Goal: Task Accomplishment & Management: Manage account settings

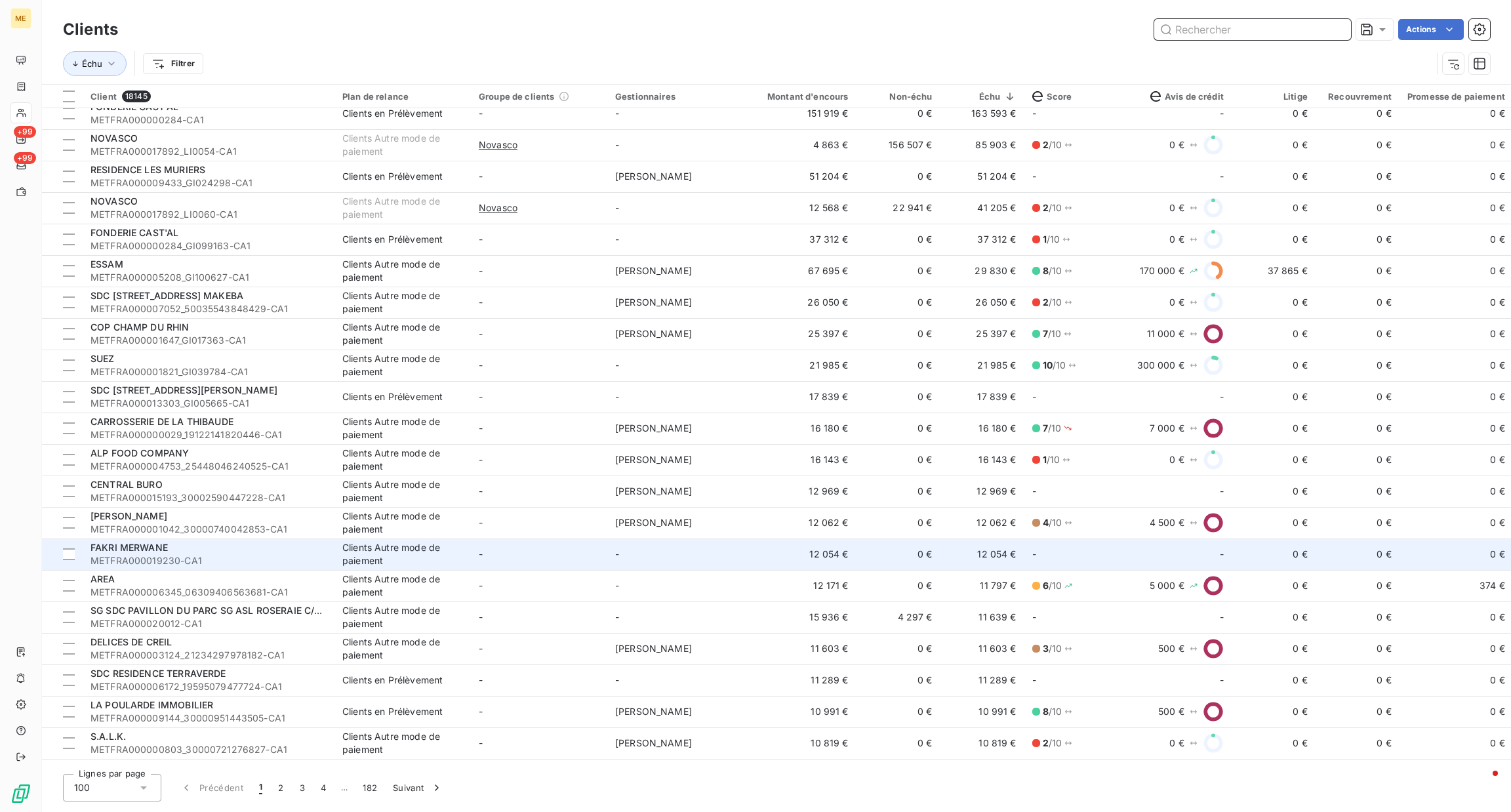
scroll to position [112, 0]
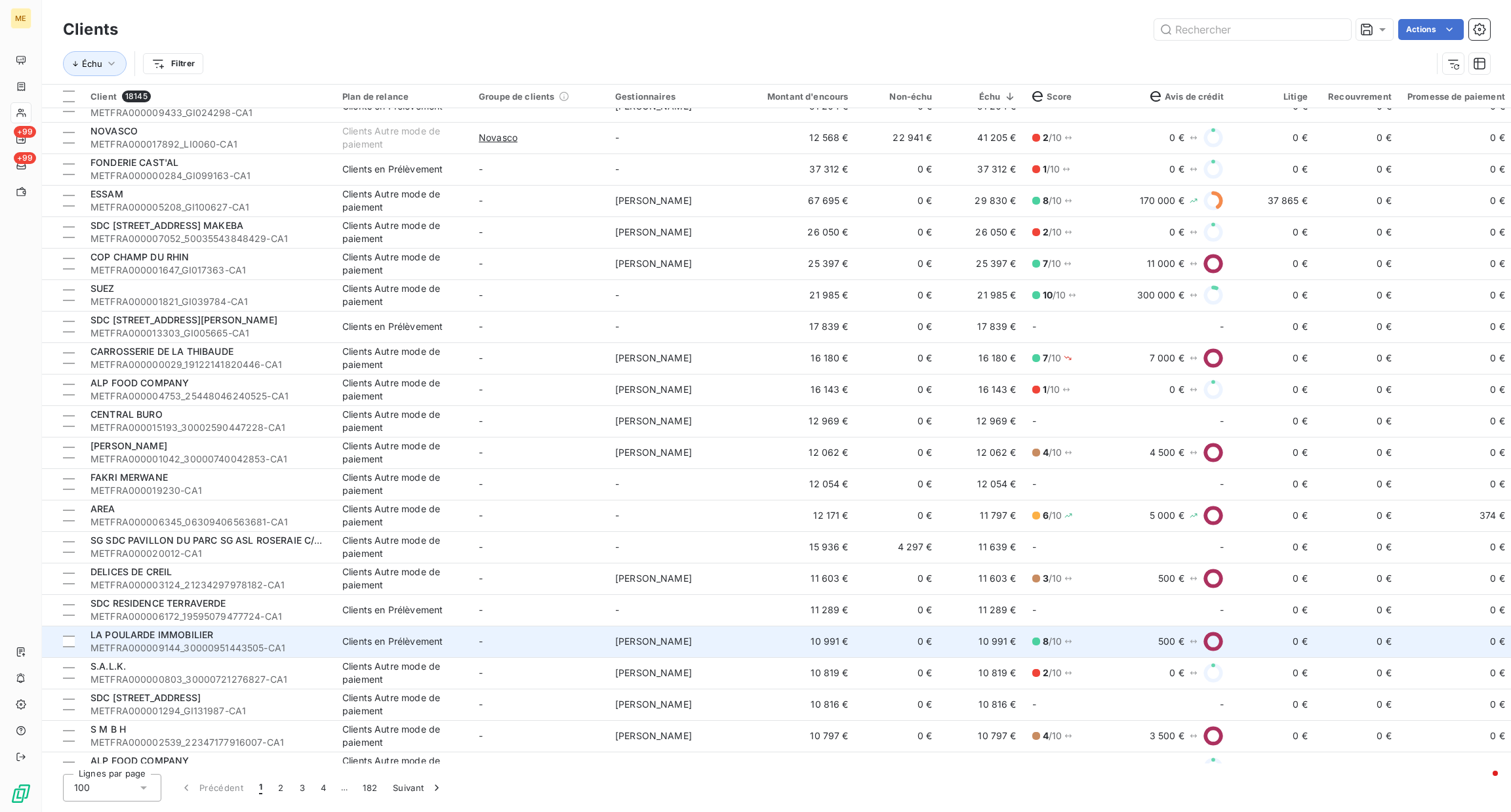
click at [330, 638] on td "LA POULARDE IMMOBILIER METFRA000009144_30000951443505-CA1" at bounding box center [208, 641] width 252 height 31
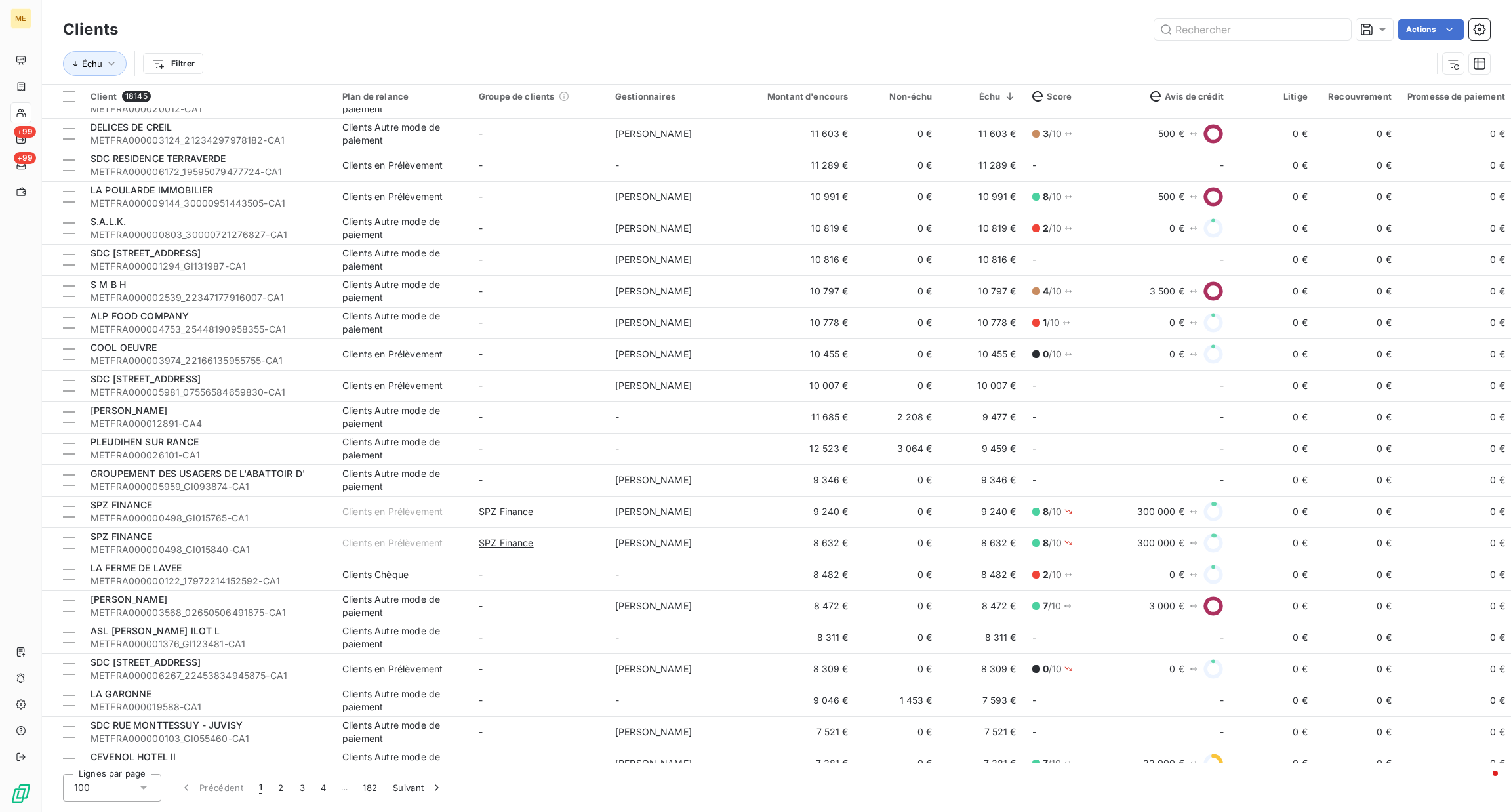
scroll to position [589, 0]
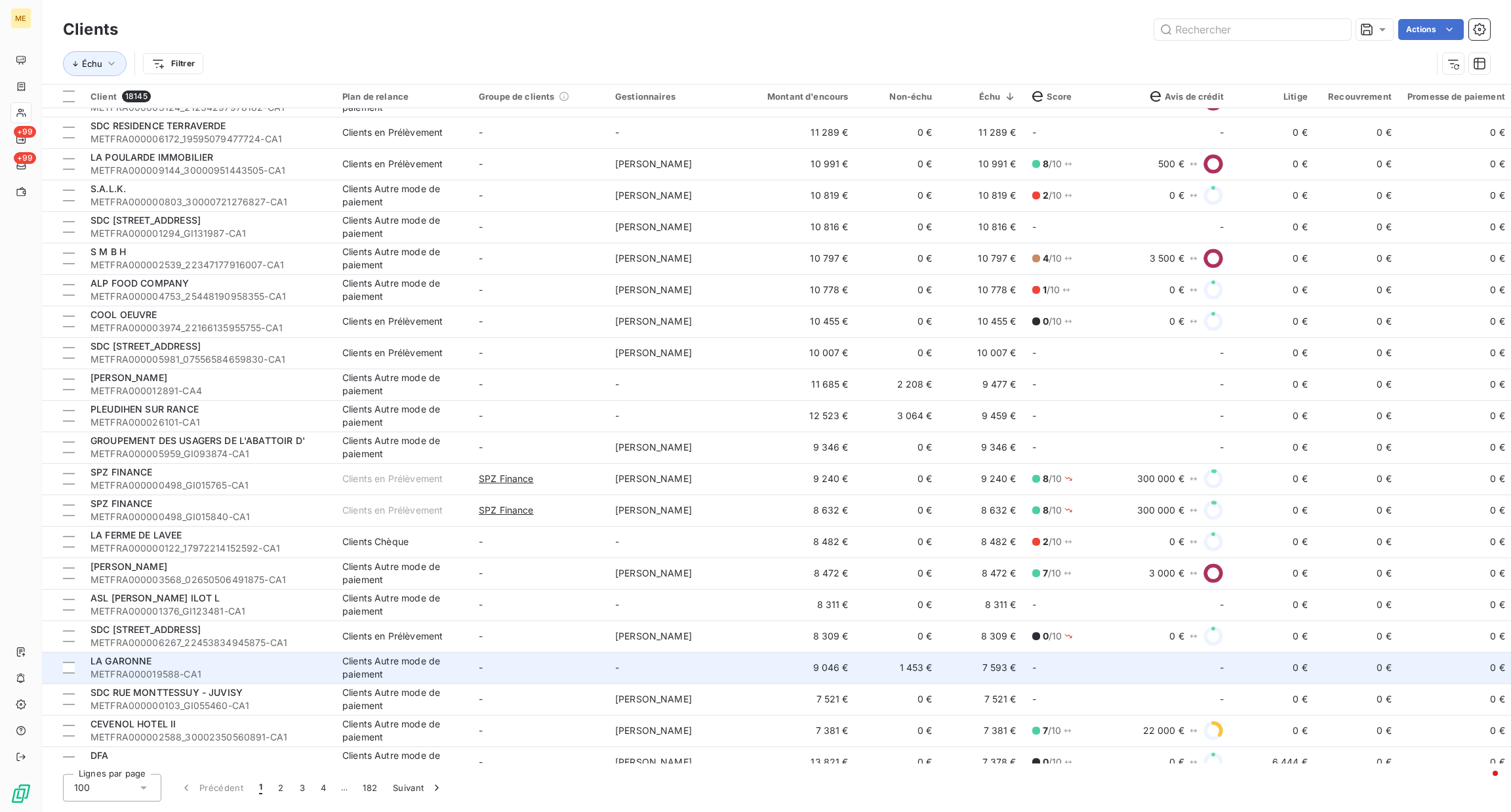
click at [271, 658] on div "LA GARONNE" at bounding box center [208, 661] width 236 height 13
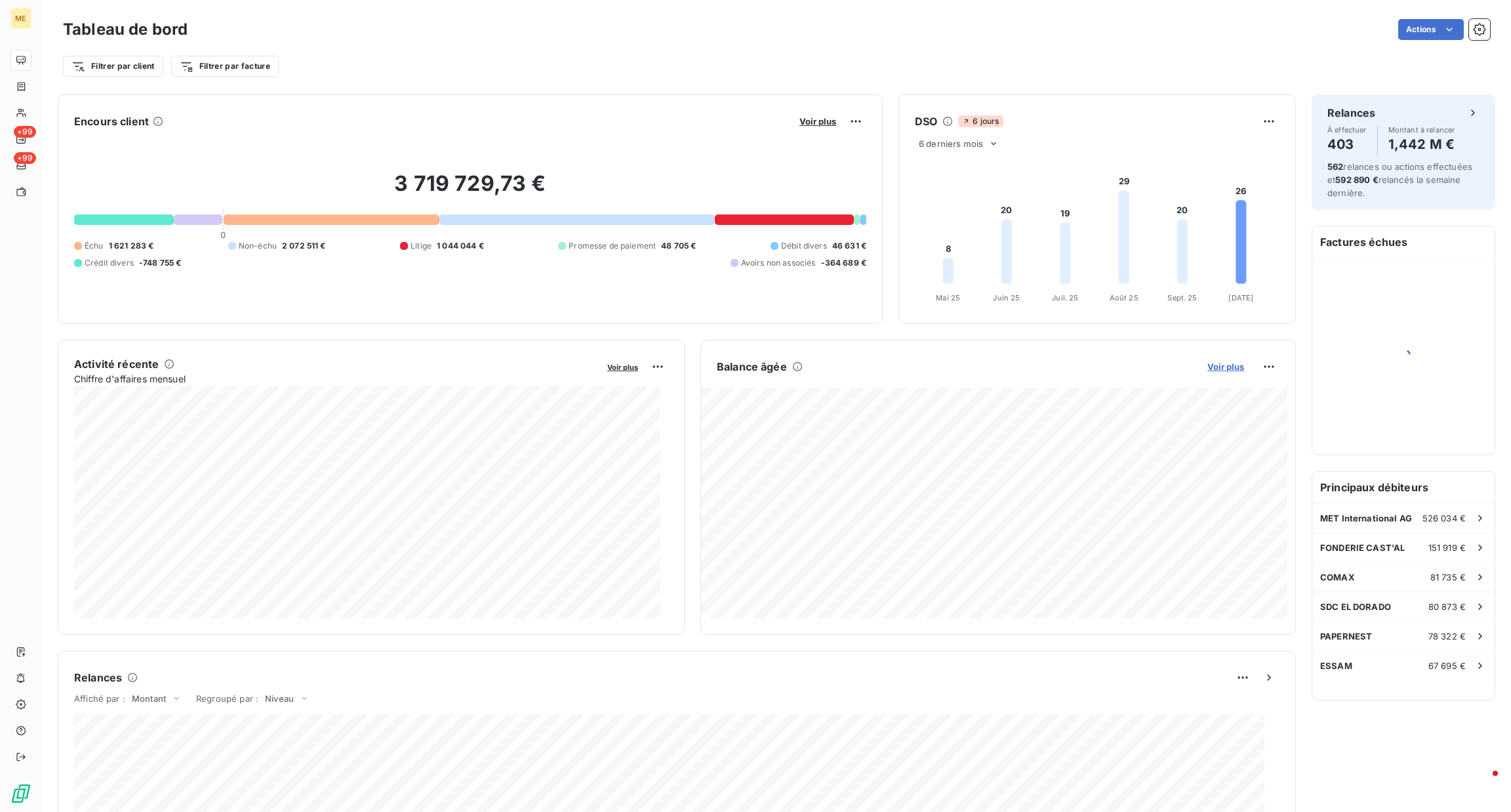
click at [1209, 368] on span "Voir plus" at bounding box center [1225, 366] width 37 height 10
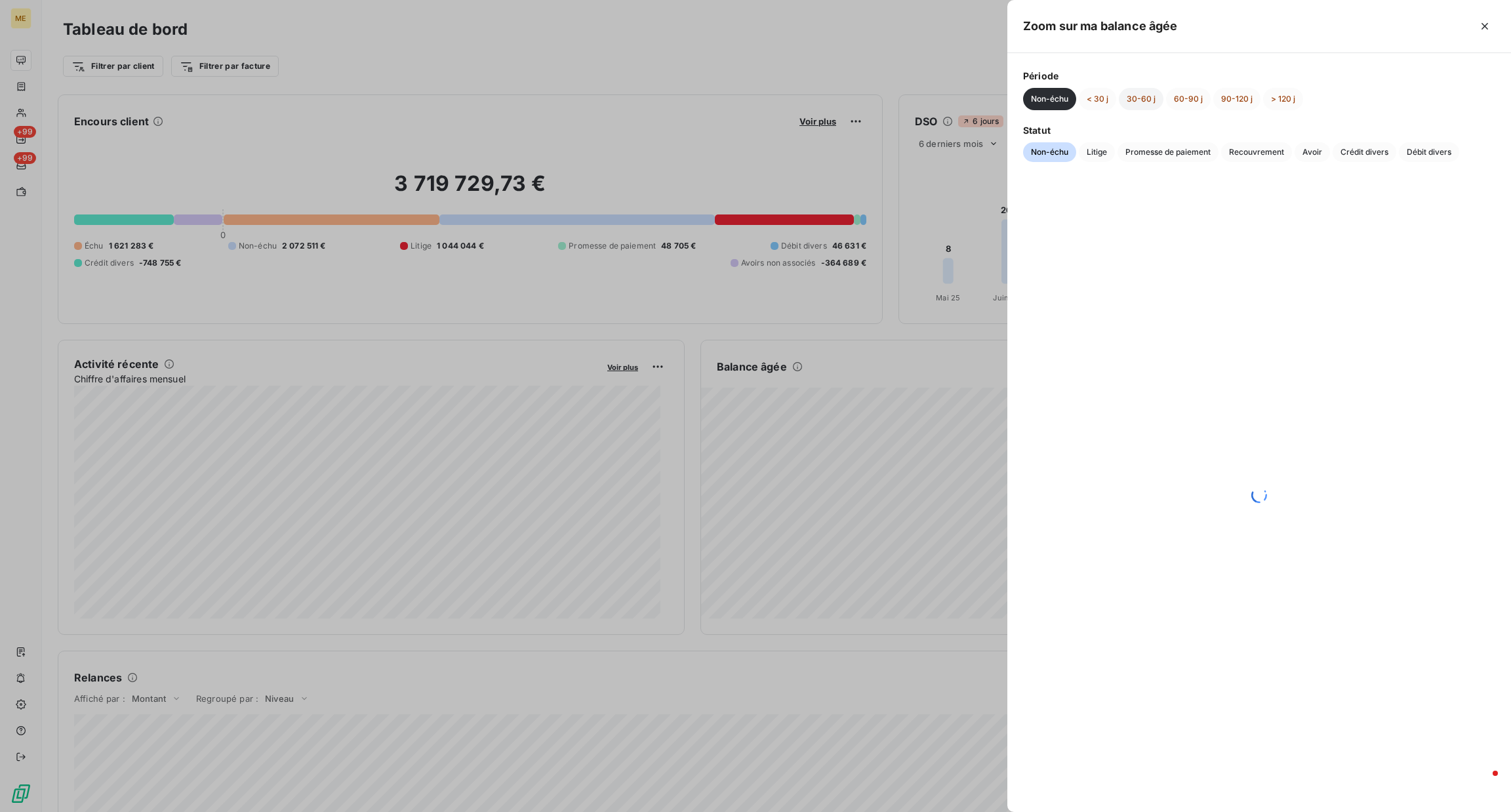
click at [1147, 95] on button "30-60 j" at bounding box center [1141, 99] width 45 height 22
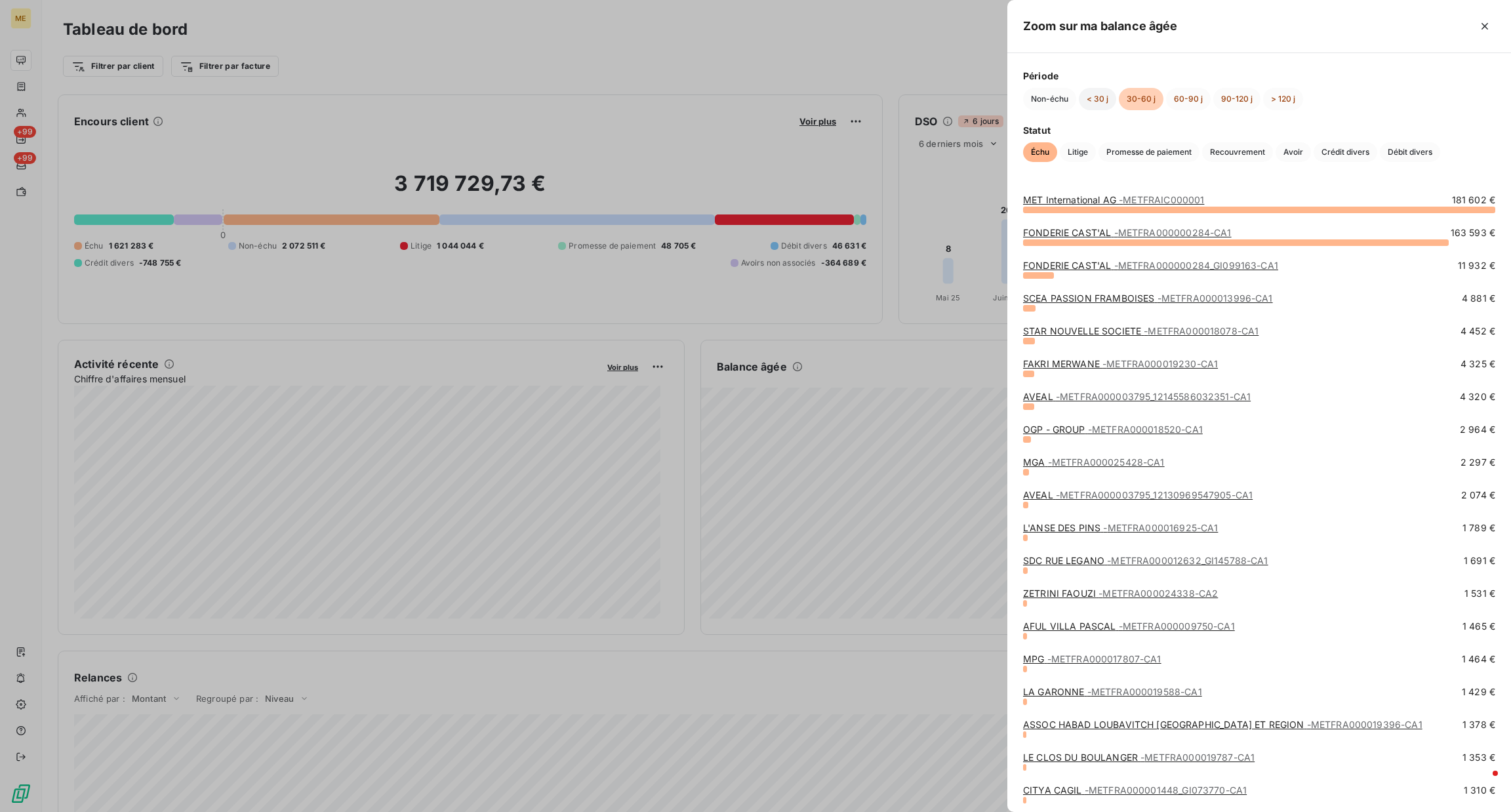
click at [1090, 102] on button "< 30 j" at bounding box center [1097, 99] width 37 height 22
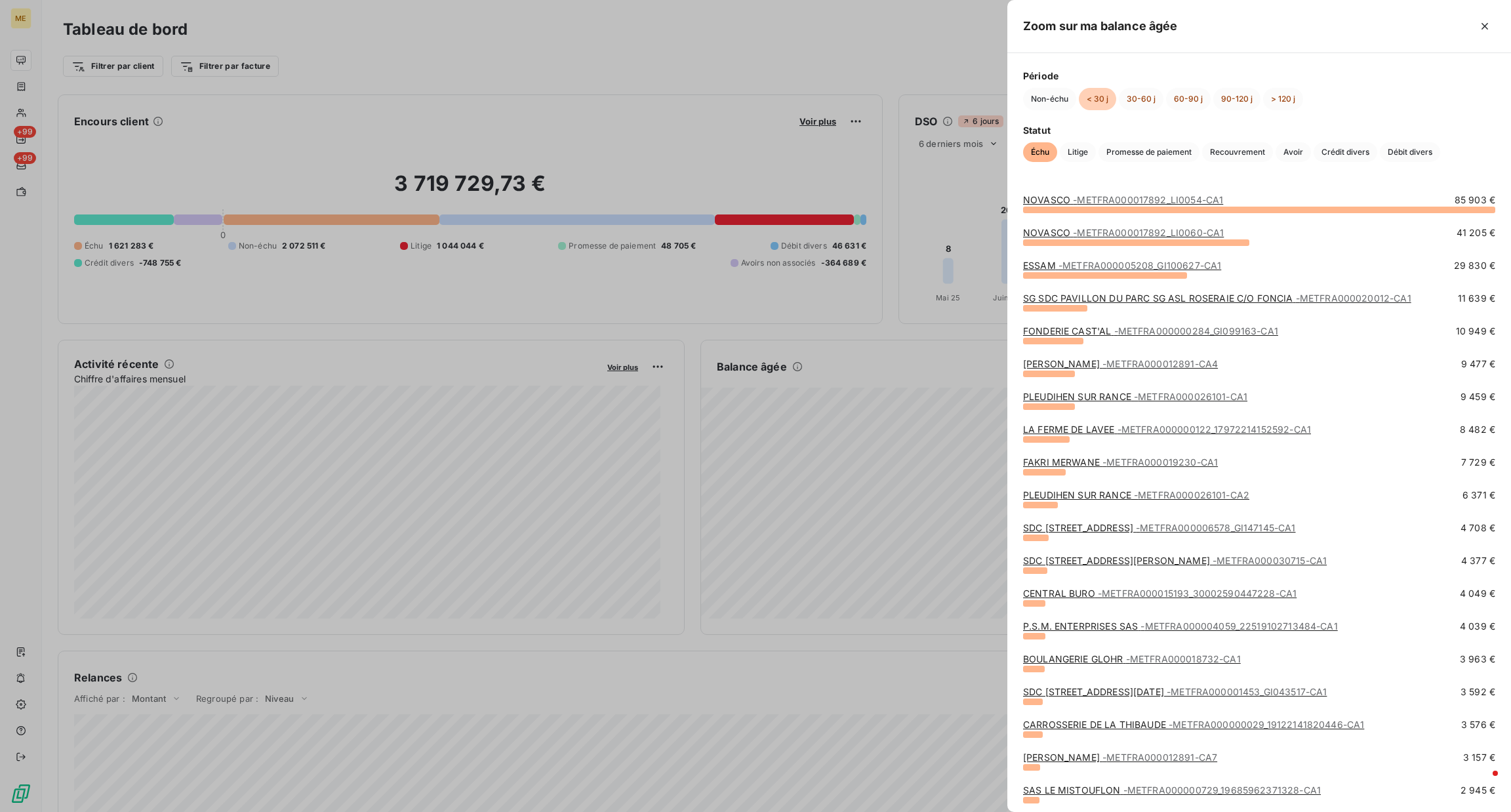
click at [1088, 298] on link "SG SDC PAVILLON DU PARC SG ASL ROSERAIE C/O FONCIA - METFRA000020012-CA1" at bounding box center [1217, 298] width 388 height 11
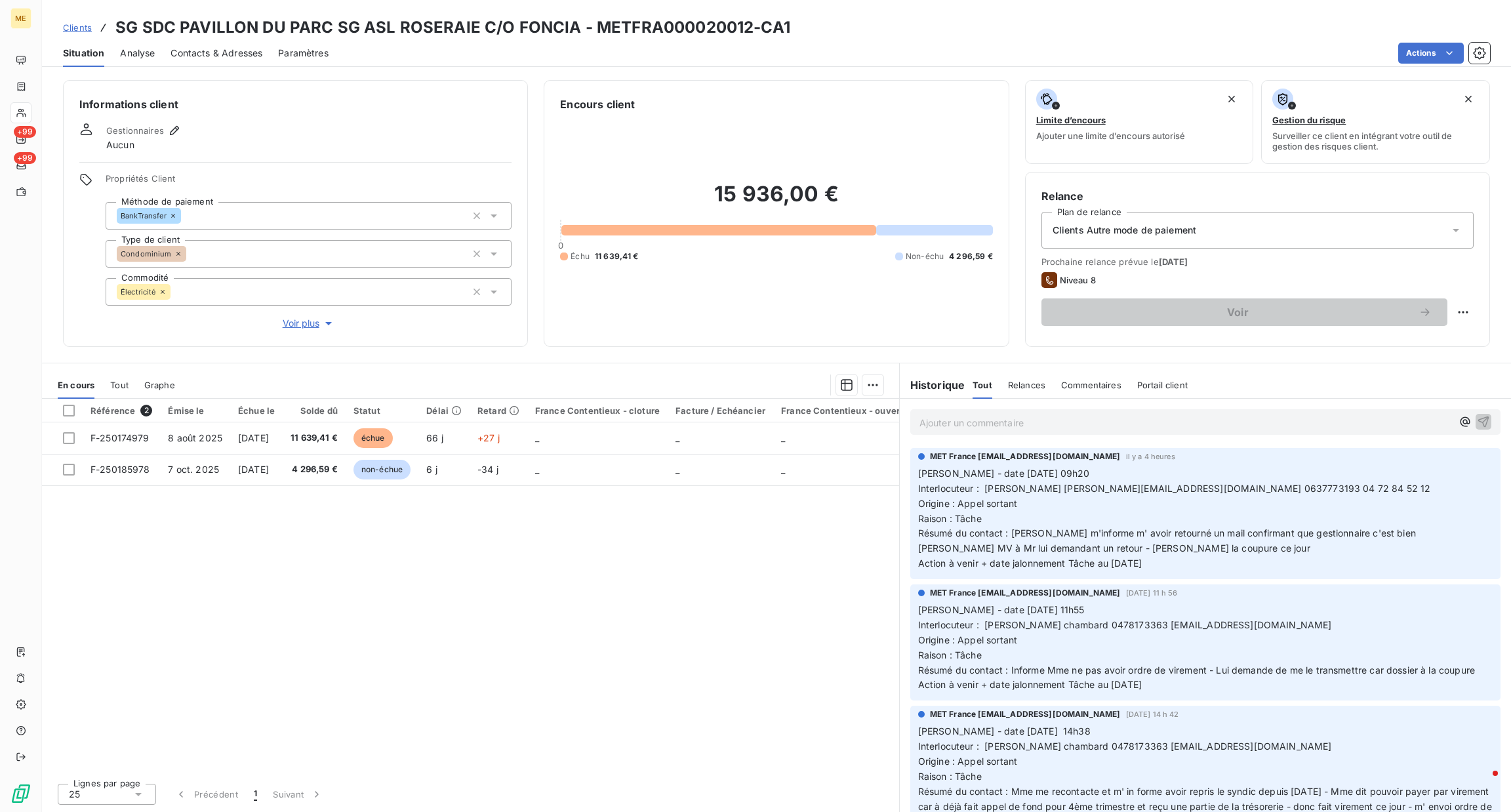
click at [982, 417] on p "Ajouter un commentaire ﻿" at bounding box center [1185, 423] width 533 height 16
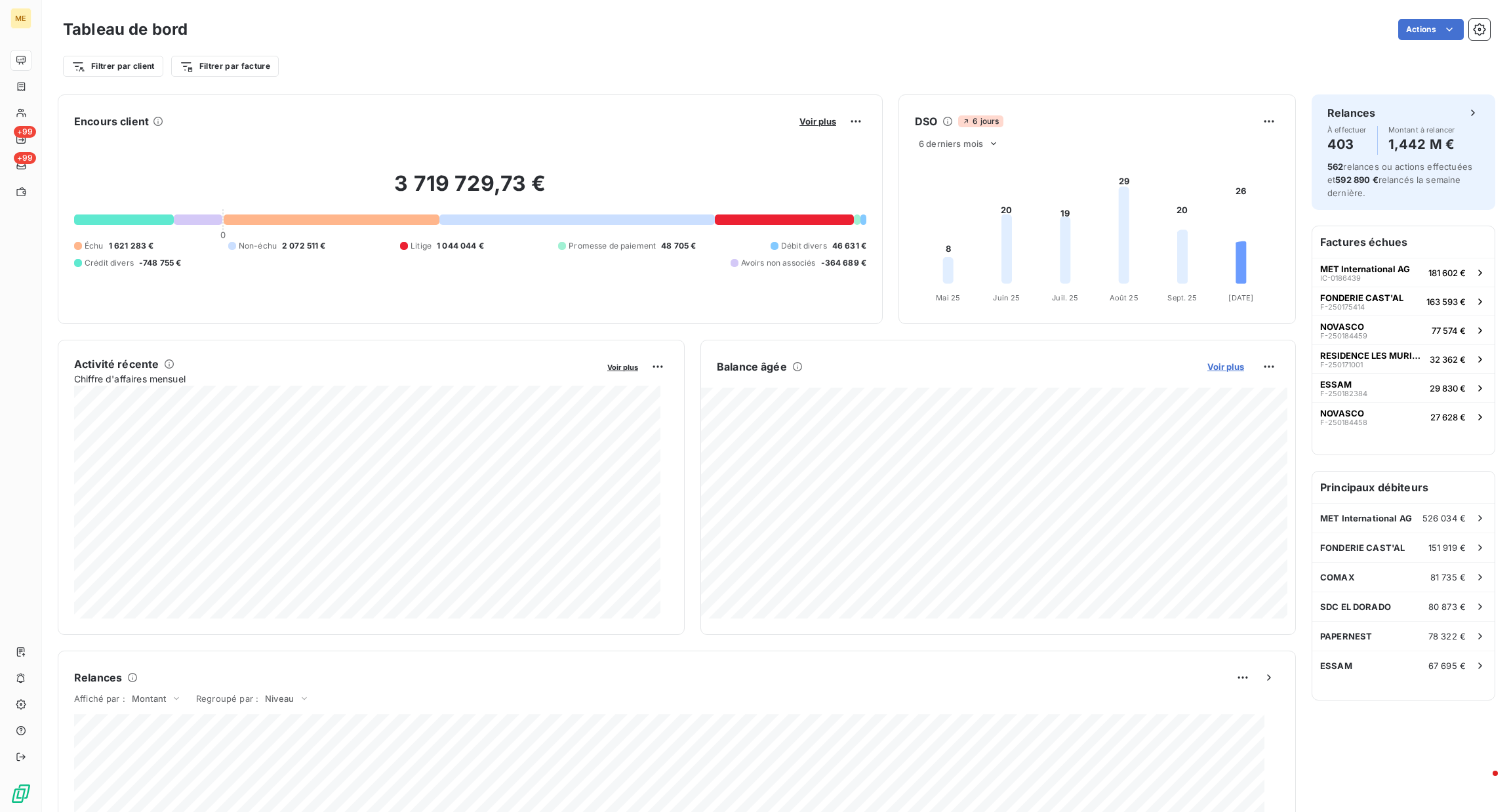
click at [1212, 366] on span "Voir plus" at bounding box center [1225, 366] width 37 height 10
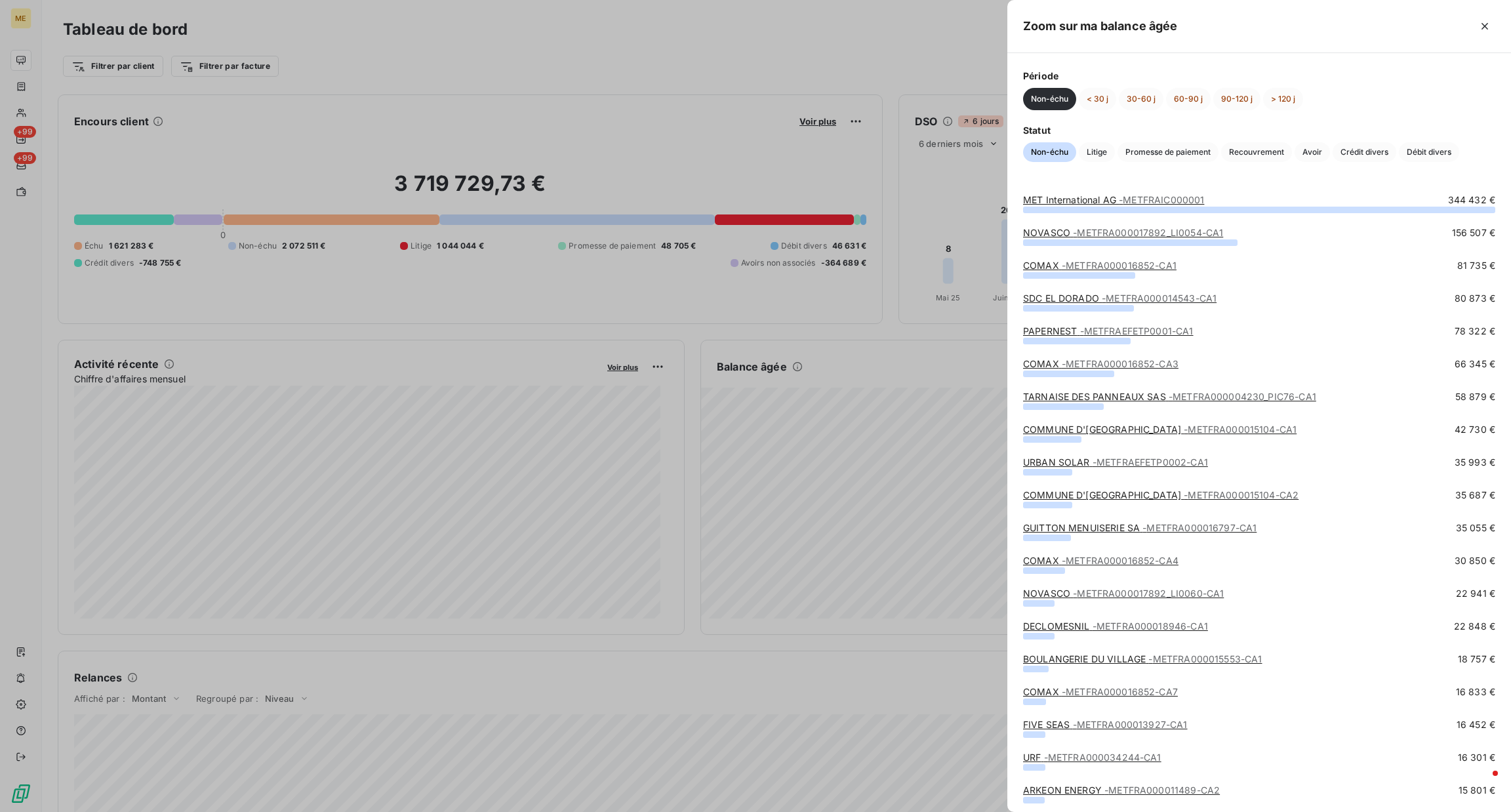
click at [1127, 110] on div "Période Non-échu < 30 j 30-60 j 60-90 j 90-120 j > 120 j Statut Non-échu Litige…" at bounding box center [1259, 115] width 503 height 125
click at [1109, 102] on button "< 30 j" at bounding box center [1097, 99] width 37 height 22
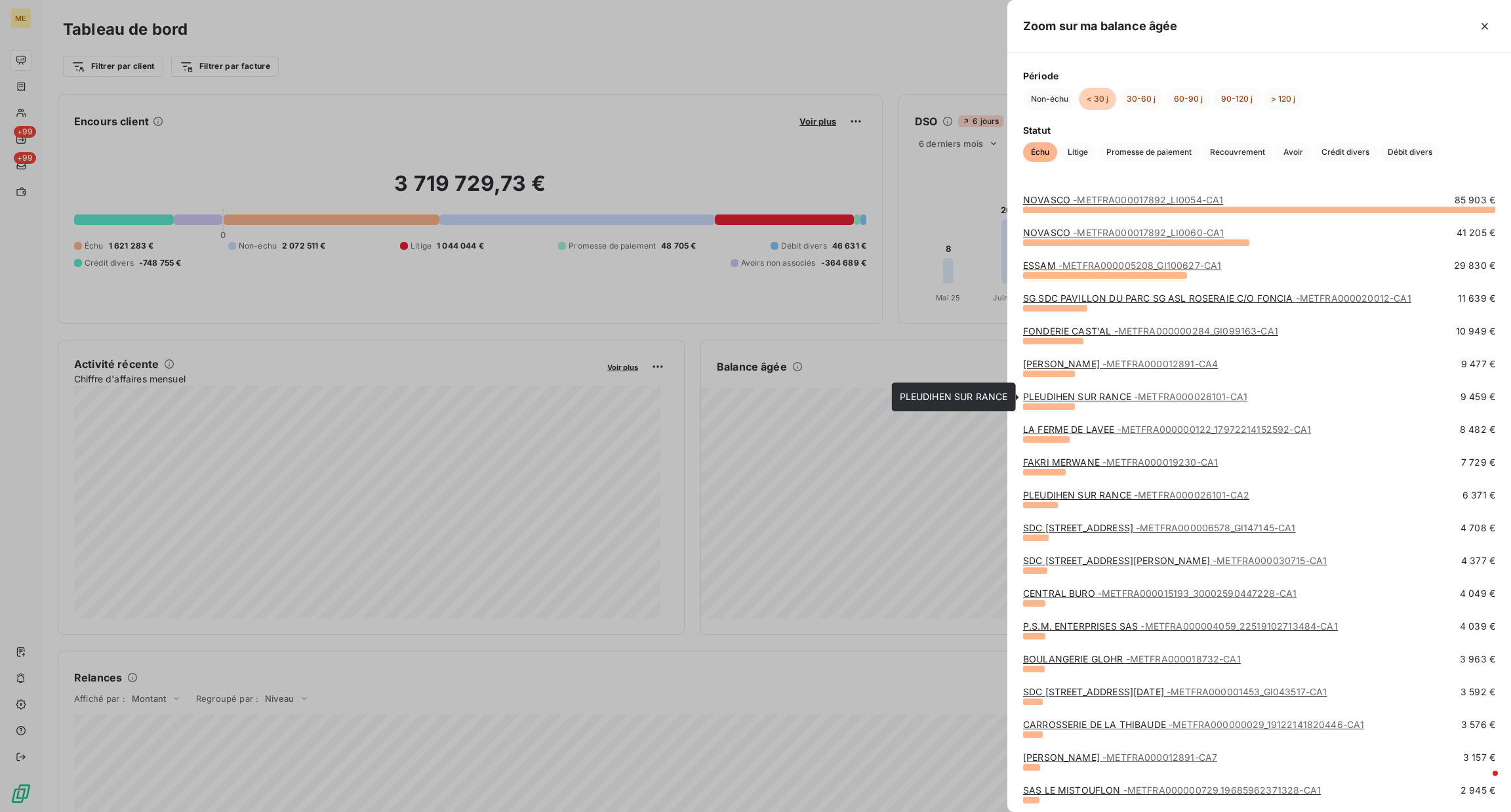
click at [1077, 395] on link "PLEUDIHEN SUR RANCE - METFRA000026101-CA1" at bounding box center [1135, 396] width 225 height 11
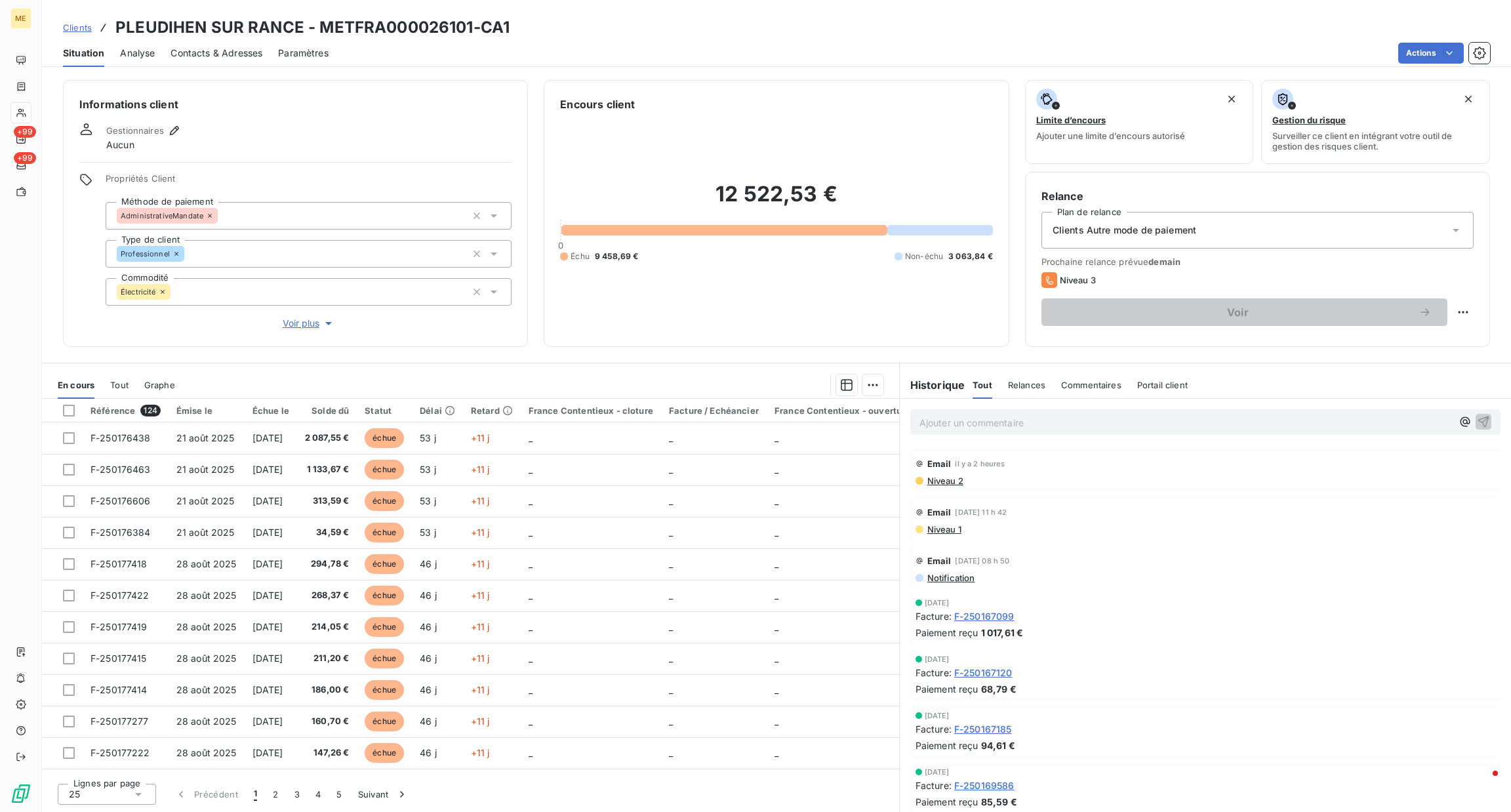
click at [983, 425] on p "Ajouter un commentaire ﻿" at bounding box center [1185, 423] width 533 height 16
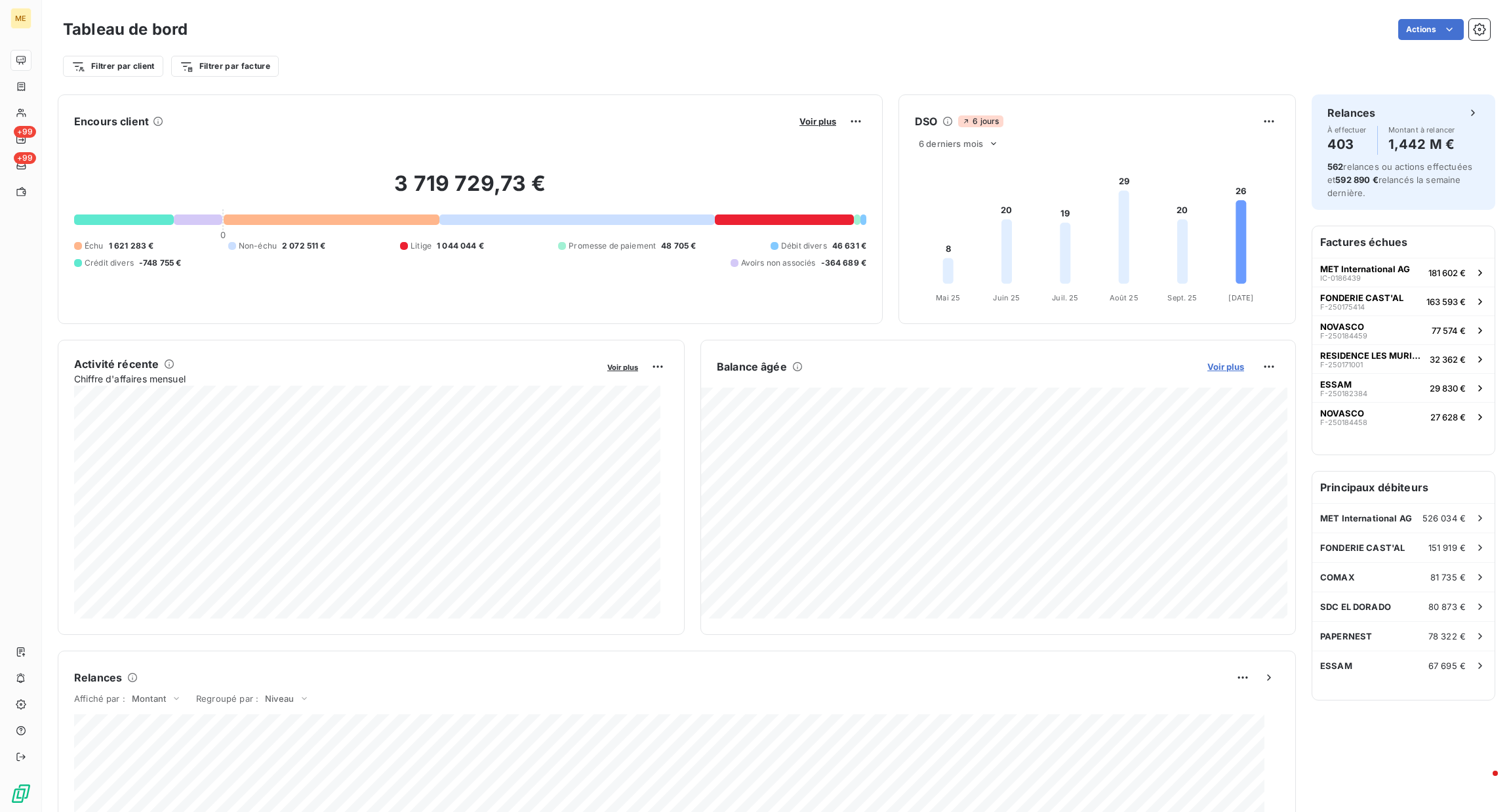
click at [1208, 370] on span "Voir plus" at bounding box center [1225, 366] width 37 height 10
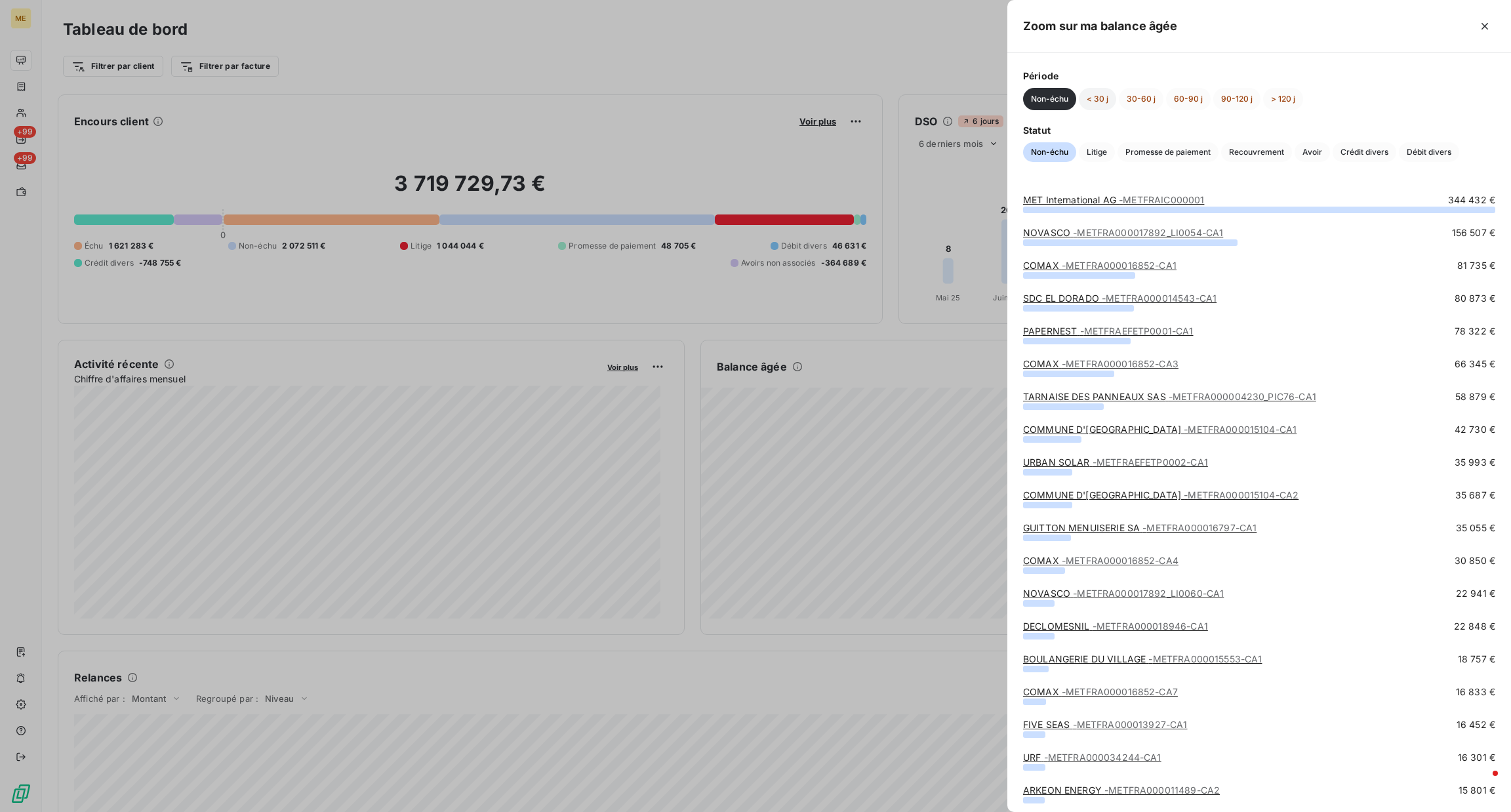
click at [1107, 103] on button "< 30 j" at bounding box center [1097, 99] width 37 height 22
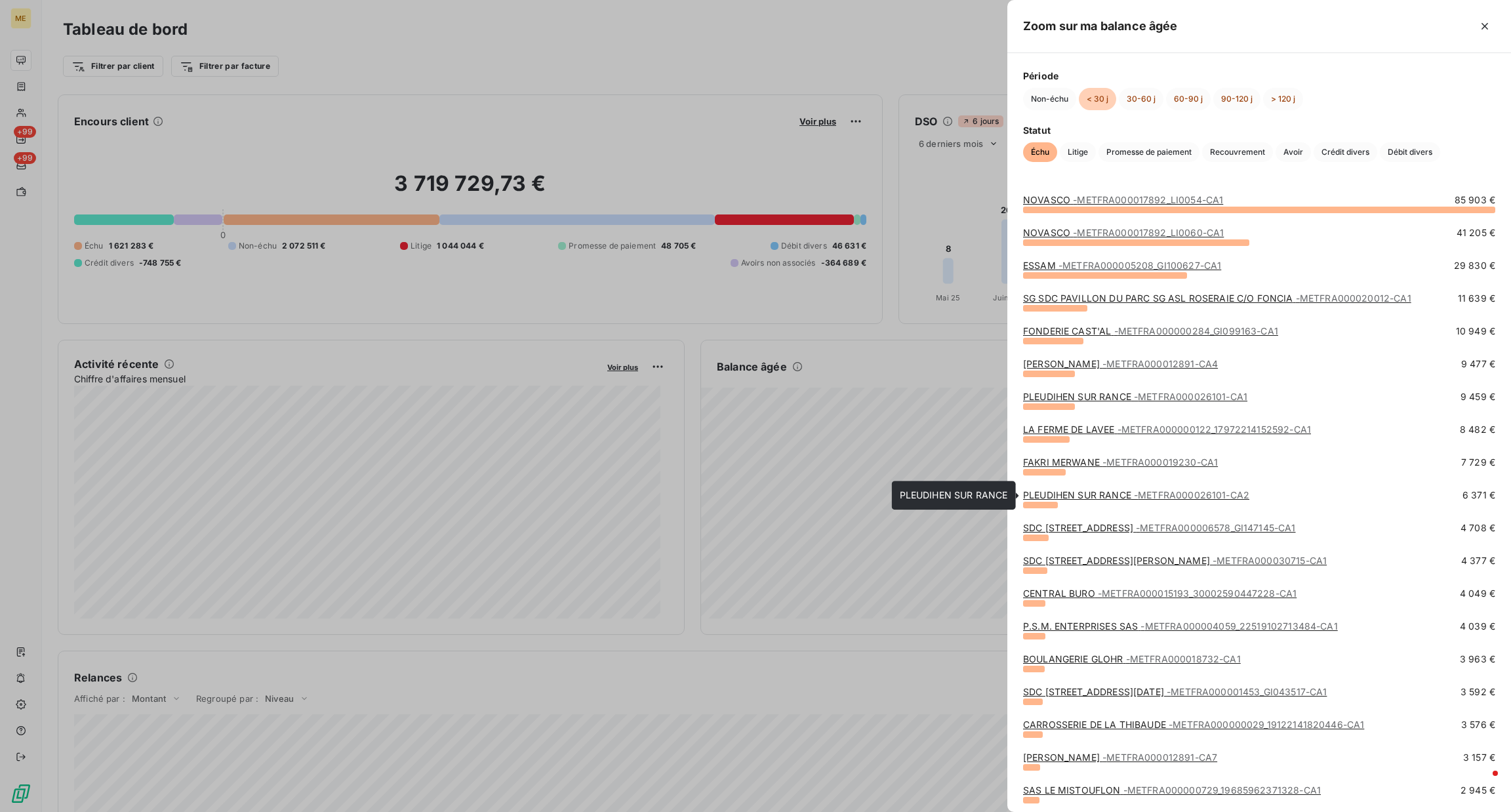
click at [1081, 497] on link "PLEUDIHEN SUR RANCE - METFRA000026101-CA2" at bounding box center [1136, 495] width 226 height 11
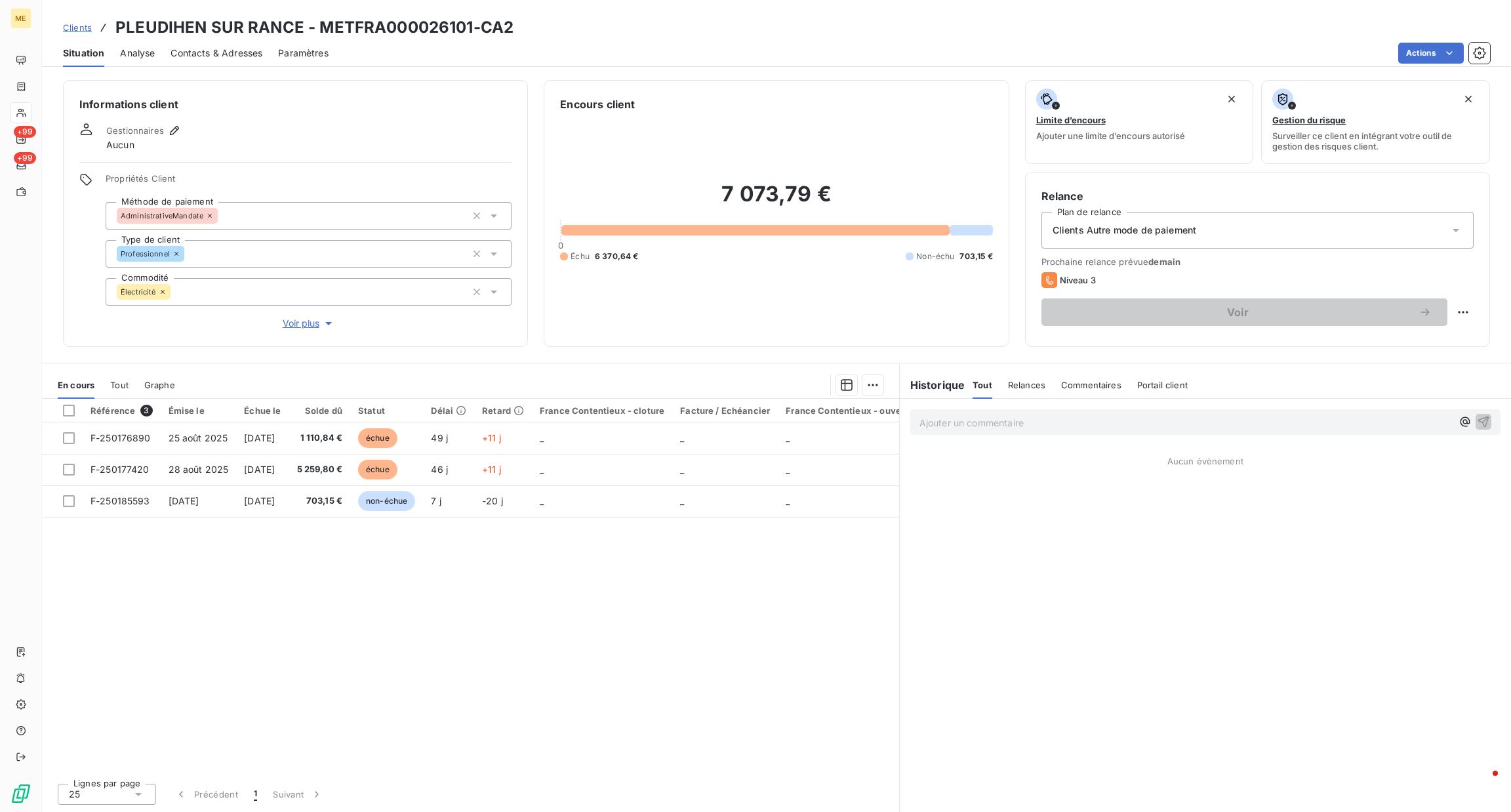
click at [1020, 439] on div "Ajouter un commentaire ﻿" at bounding box center [1205, 422] width 611 height 47
click at [1018, 434] on div "Ajouter un commentaire ﻿" at bounding box center [1206, 422] width 590 height 26
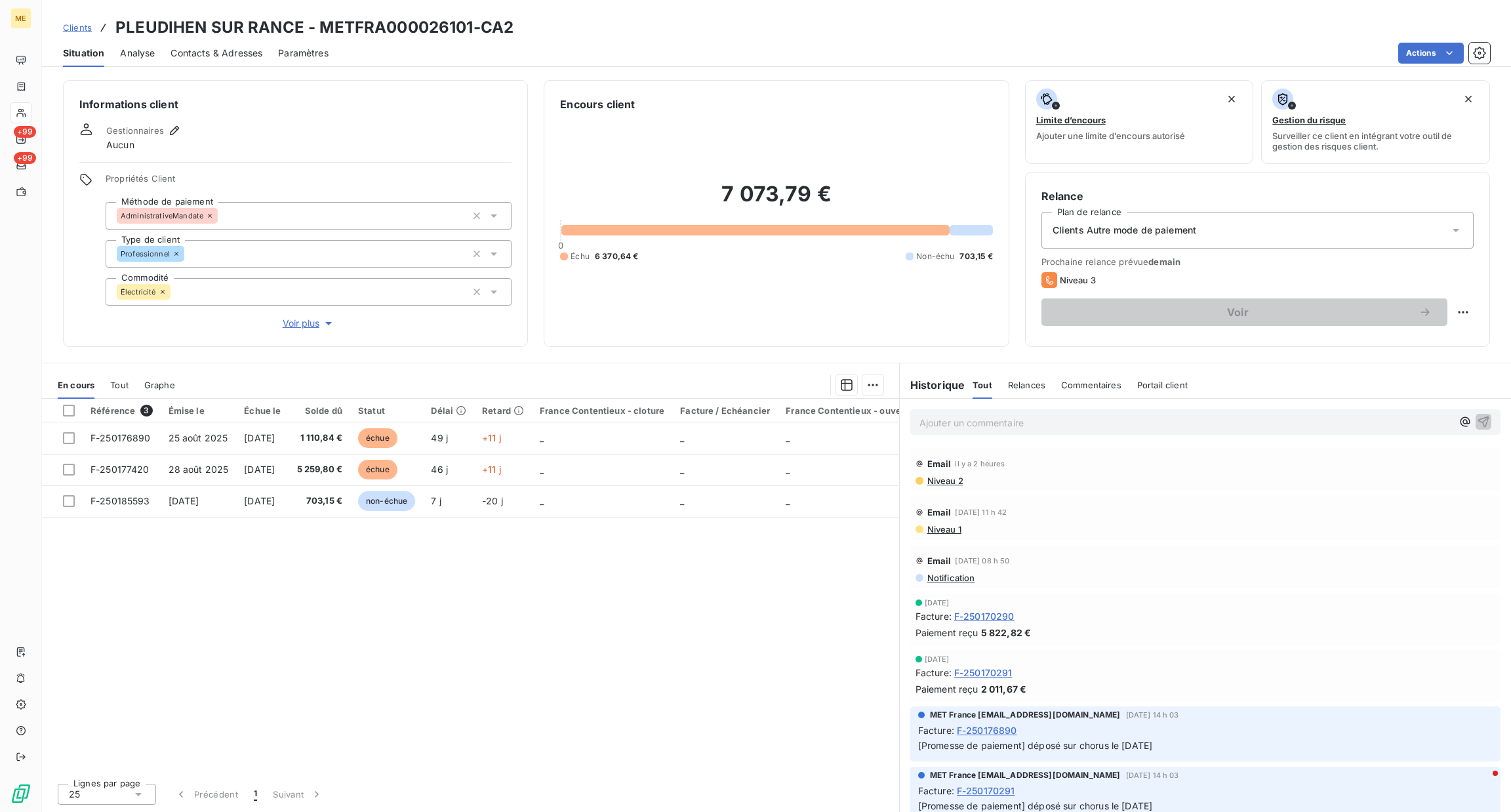
click at [1014, 425] on p "Ajouter un commentaire ﻿" at bounding box center [1185, 423] width 533 height 16
